Goal: Task Accomplishment & Management: Use online tool/utility

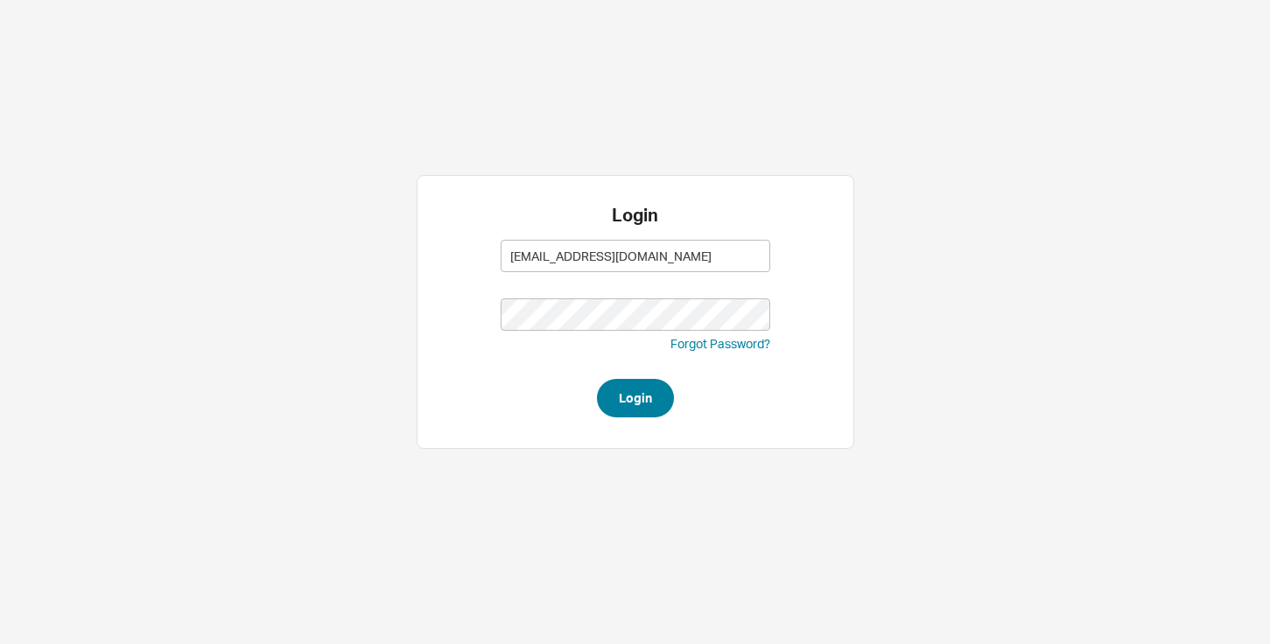
type input "[EMAIL_ADDRESS][DOMAIN_NAME]"
click at [623, 398] on button "Login" at bounding box center [635, 398] width 77 height 39
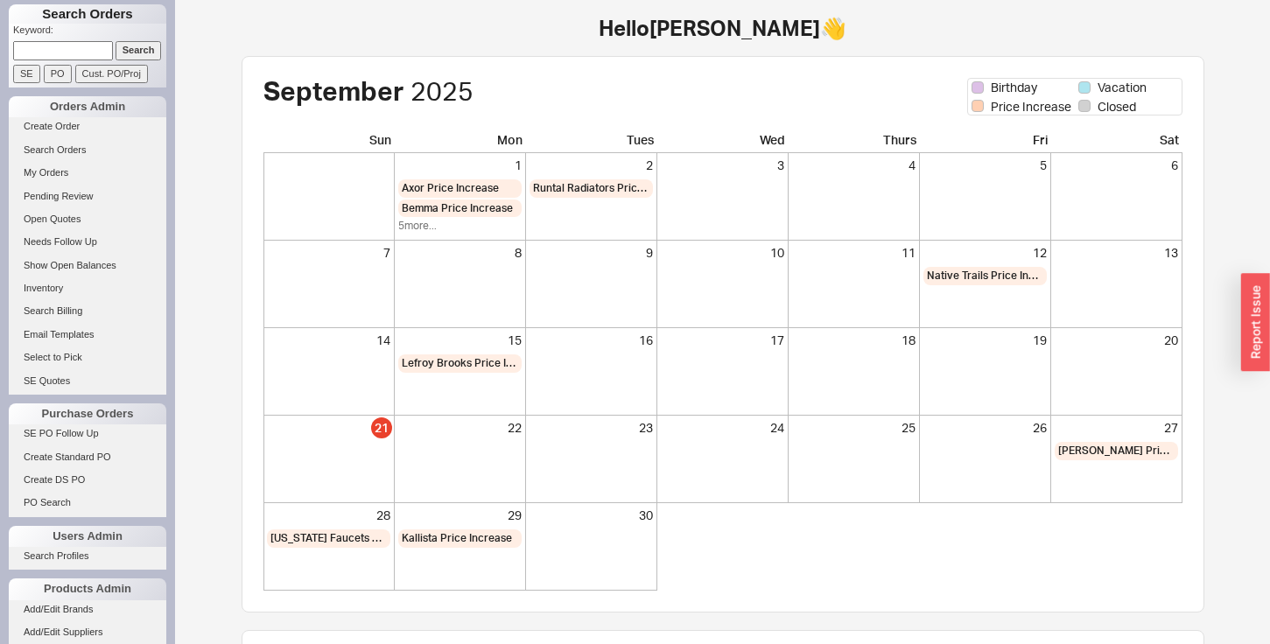
scroll to position [145, 0]
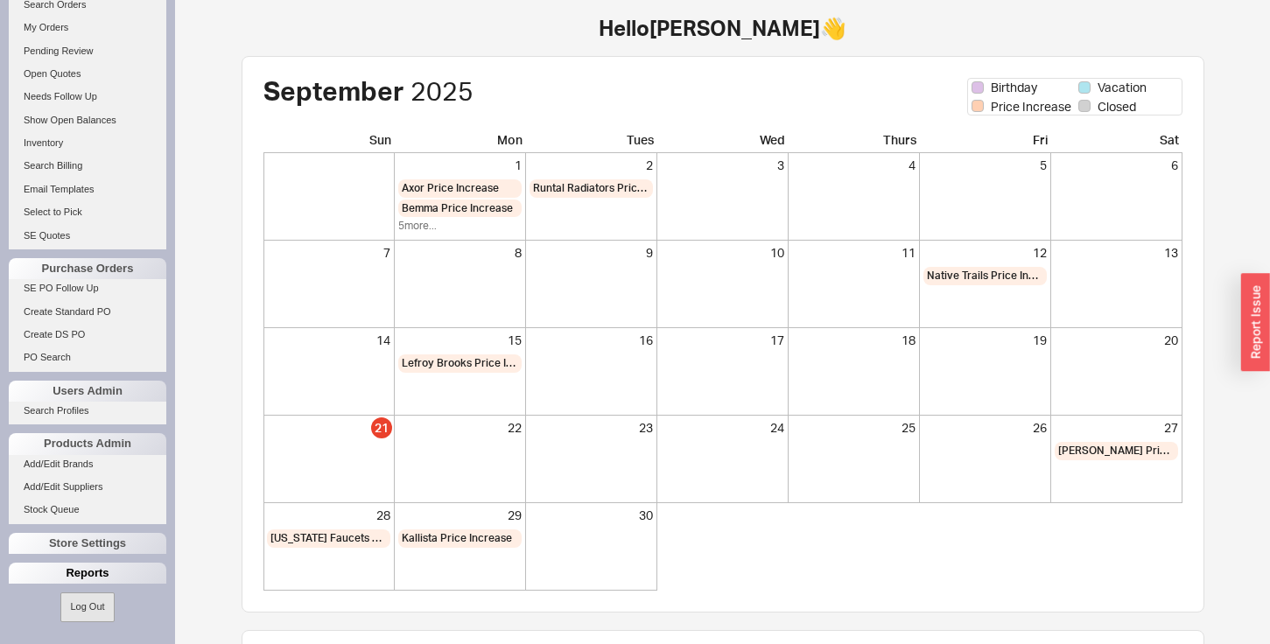
click at [32, 570] on div "Reports" at bounding box center [88, 573] width 158 height 21
click at [46, 610] on link "Total Sales Reports" at bounding box center [88, 617] width 158 height 18
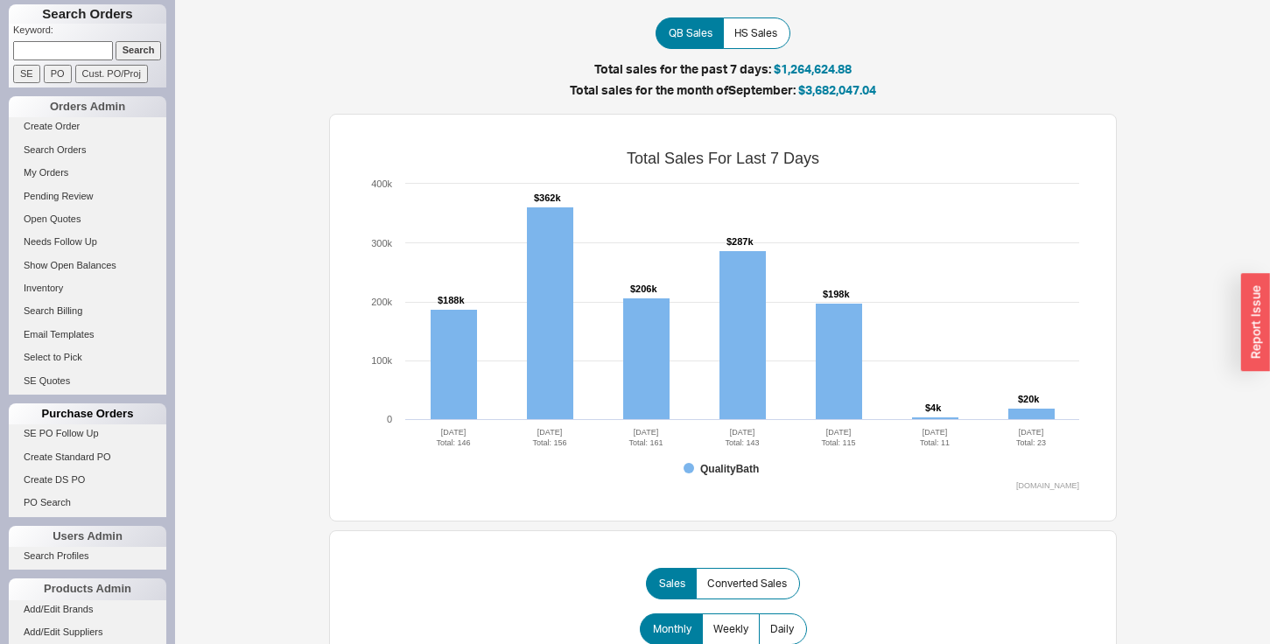
scroll to position [145, 0]
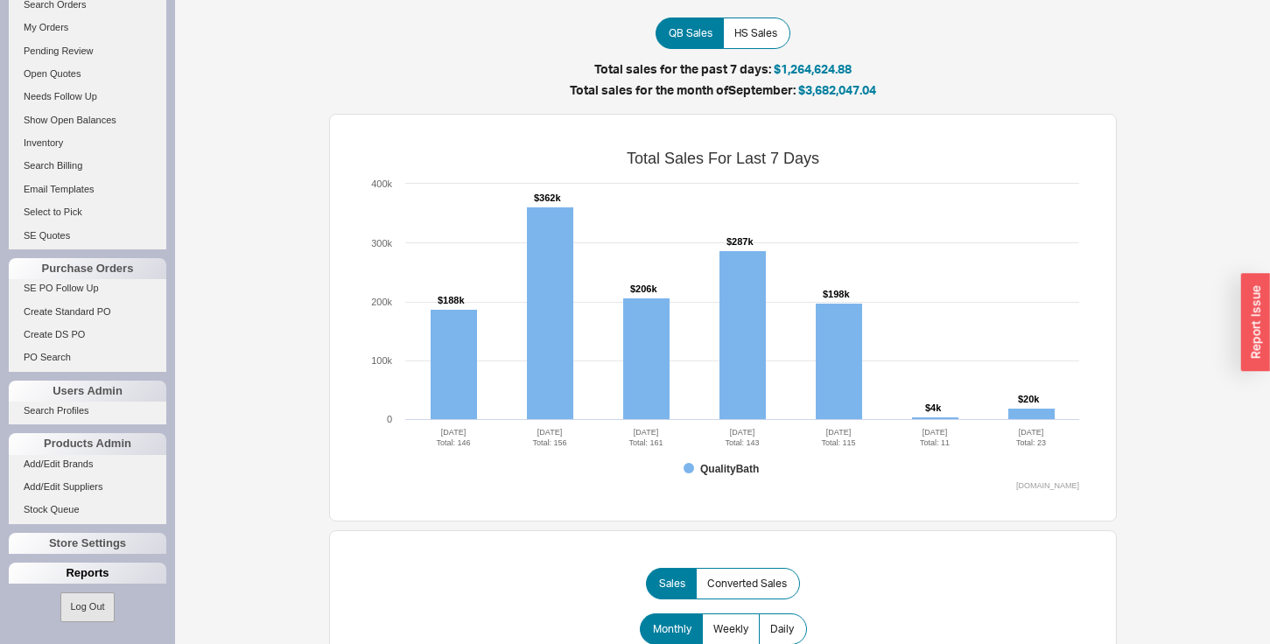
click at [46, 568] on div "Reports" at bounding box center [88, 573] width 158 height 21
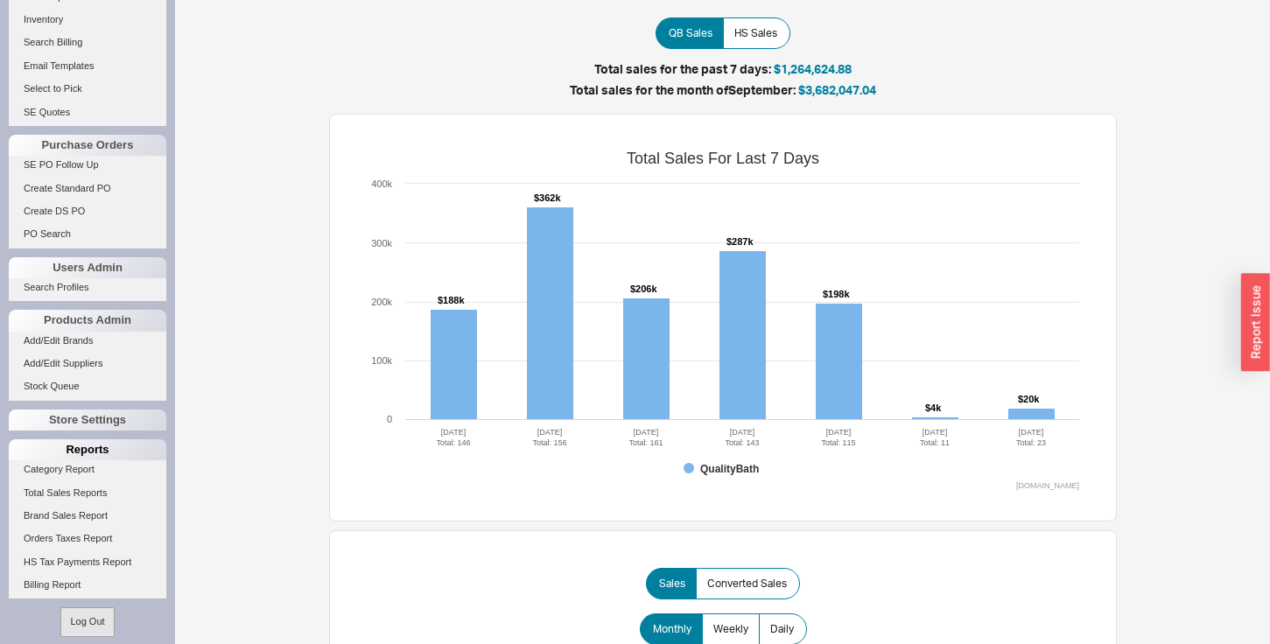
scroll to position [284, 0]
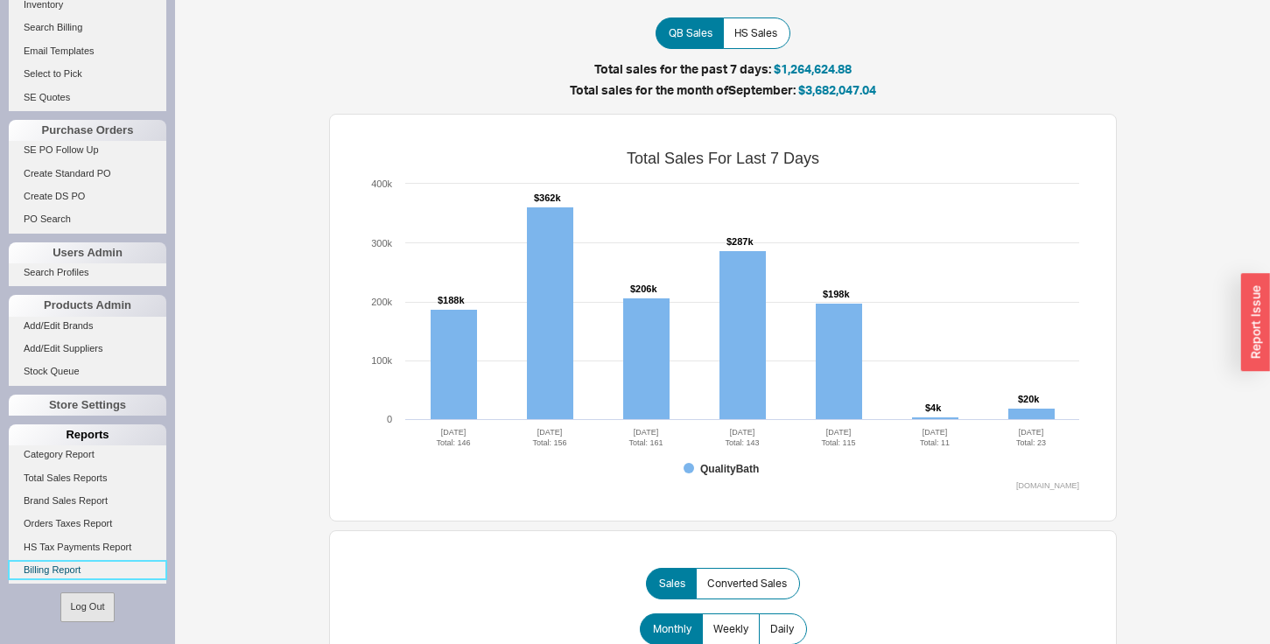
click at [46, 568] on link "Billing Report" at bounding box center [88, 570] width 158 height 18
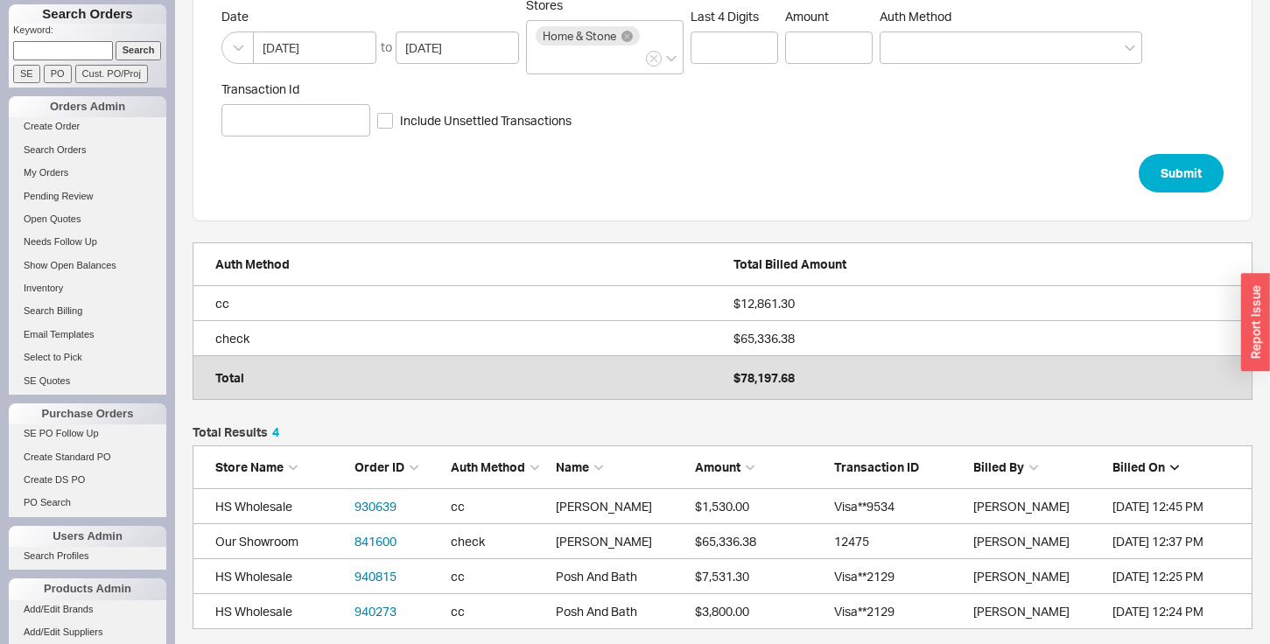
scroll to position [83, 0]
